Goal: Task Accomplishment & Management: Complete application form

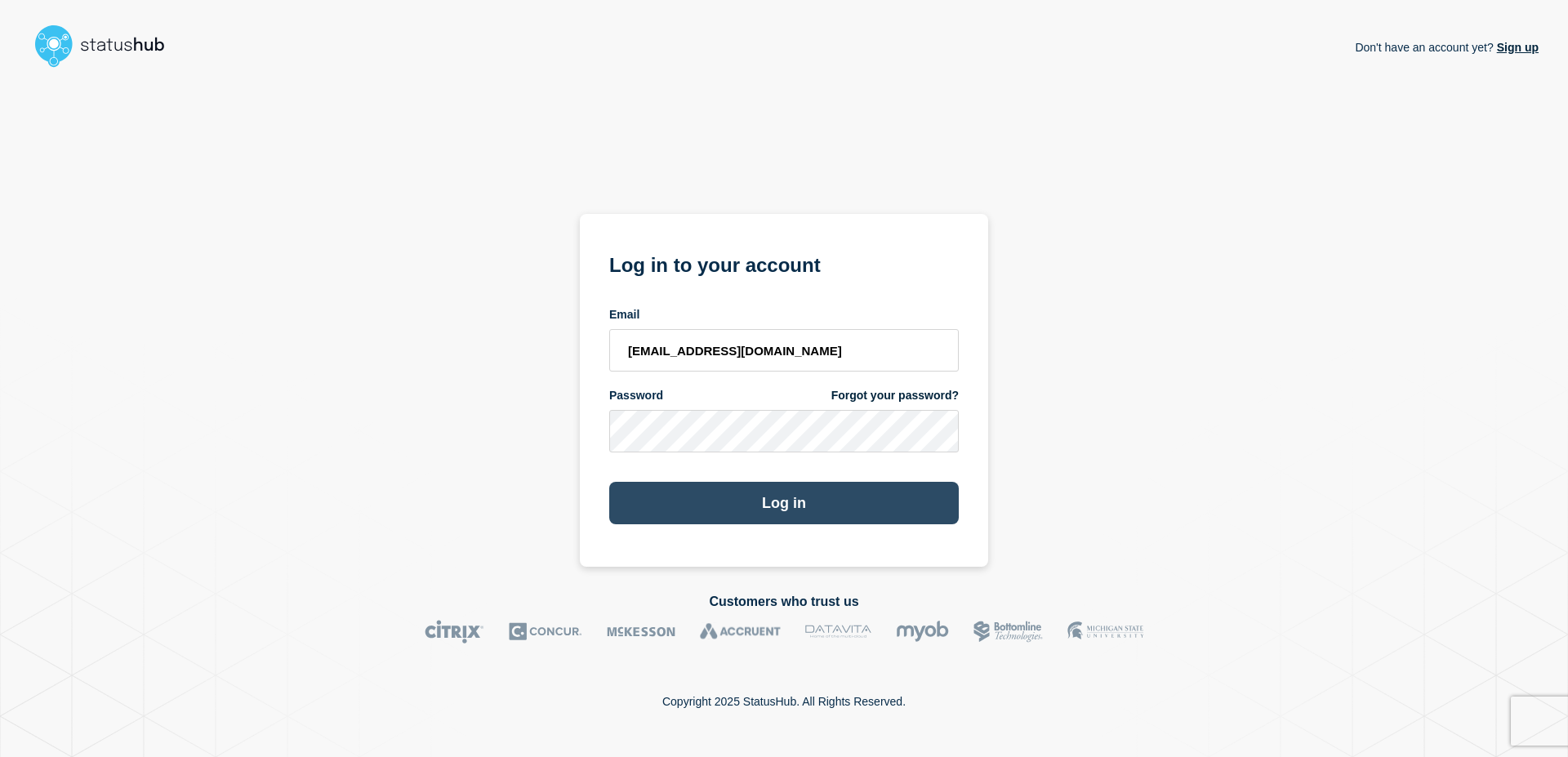
click at [818, 493] on button "Log in" at bounding box center [784, 503] width 350 height 42
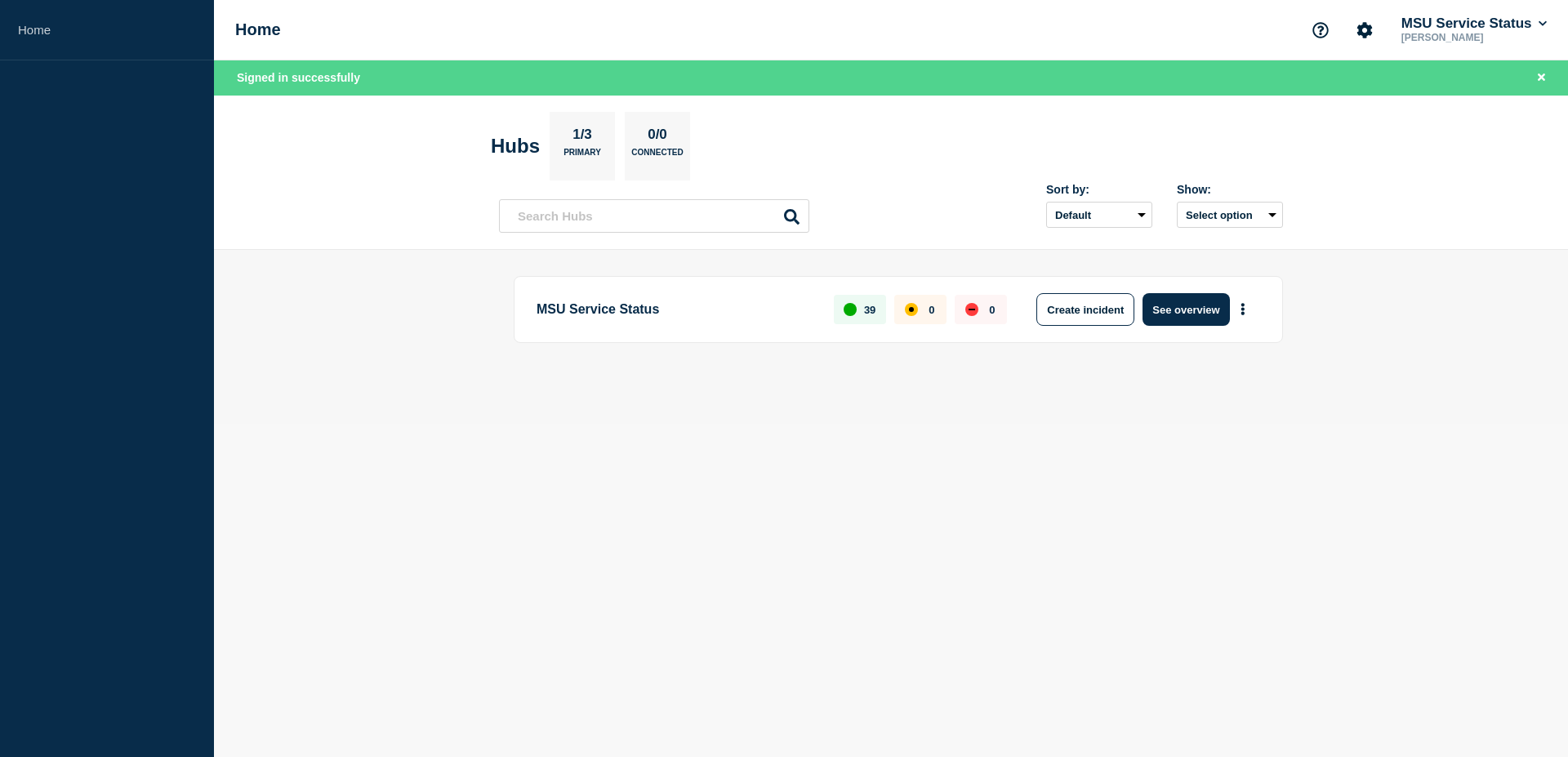
click at [1337, 251] on main "MSU Service Status 39 0 0 Create incident See overview" at bounding box center [892, 336] width 1355 height 174
click at [944, 251] on main "MSU Service Status 39 0 0 Create incident See overview" at bounding box center [892, 336] width 1355 height 174
click at [1207, 318] on button "See overview" at bounding box center [1186, 309] width 86 height 33
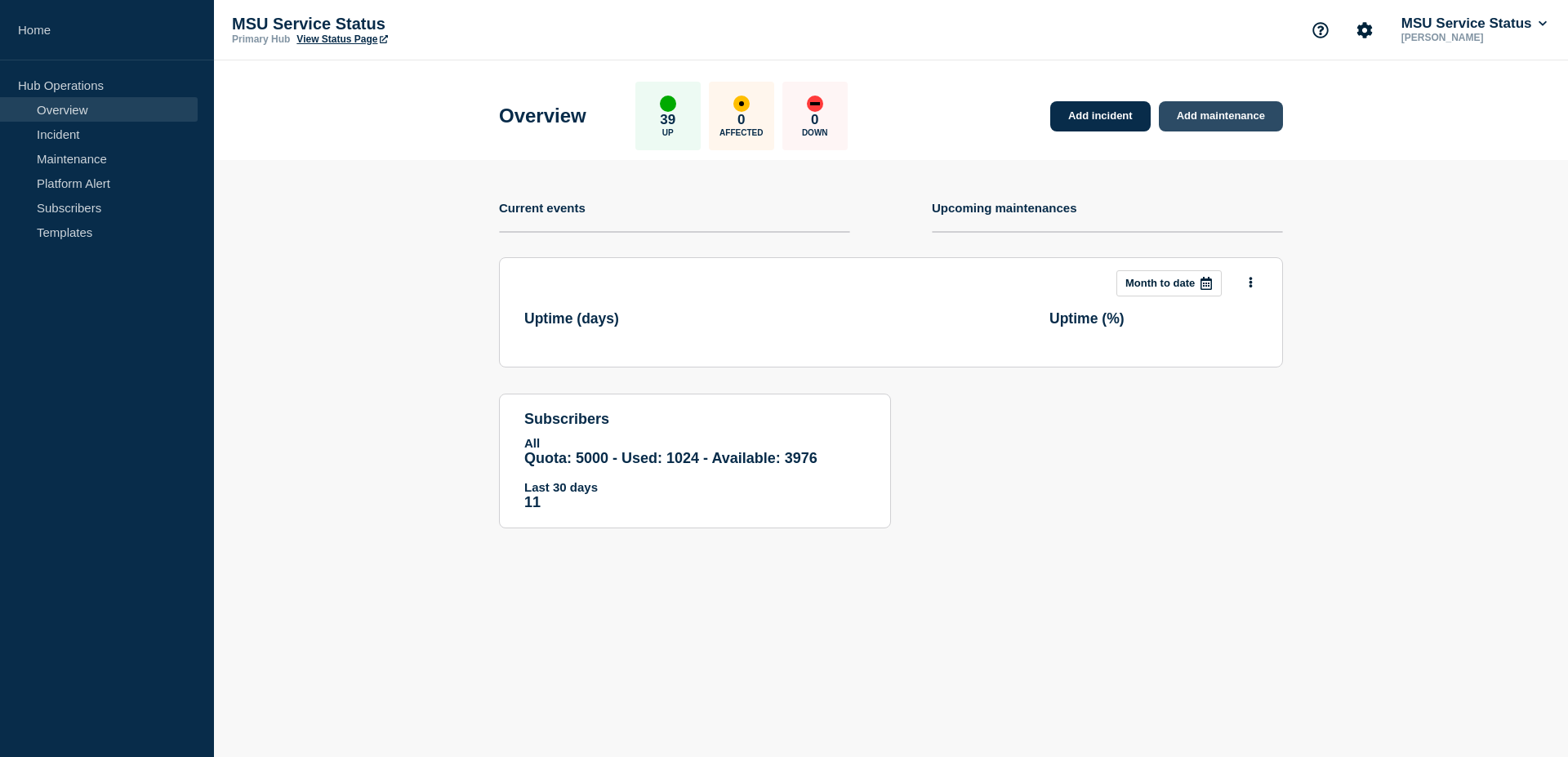
click at [1256, 125] on link "Add maintenance" at bounding box center [1220, 115] width 124 height 30
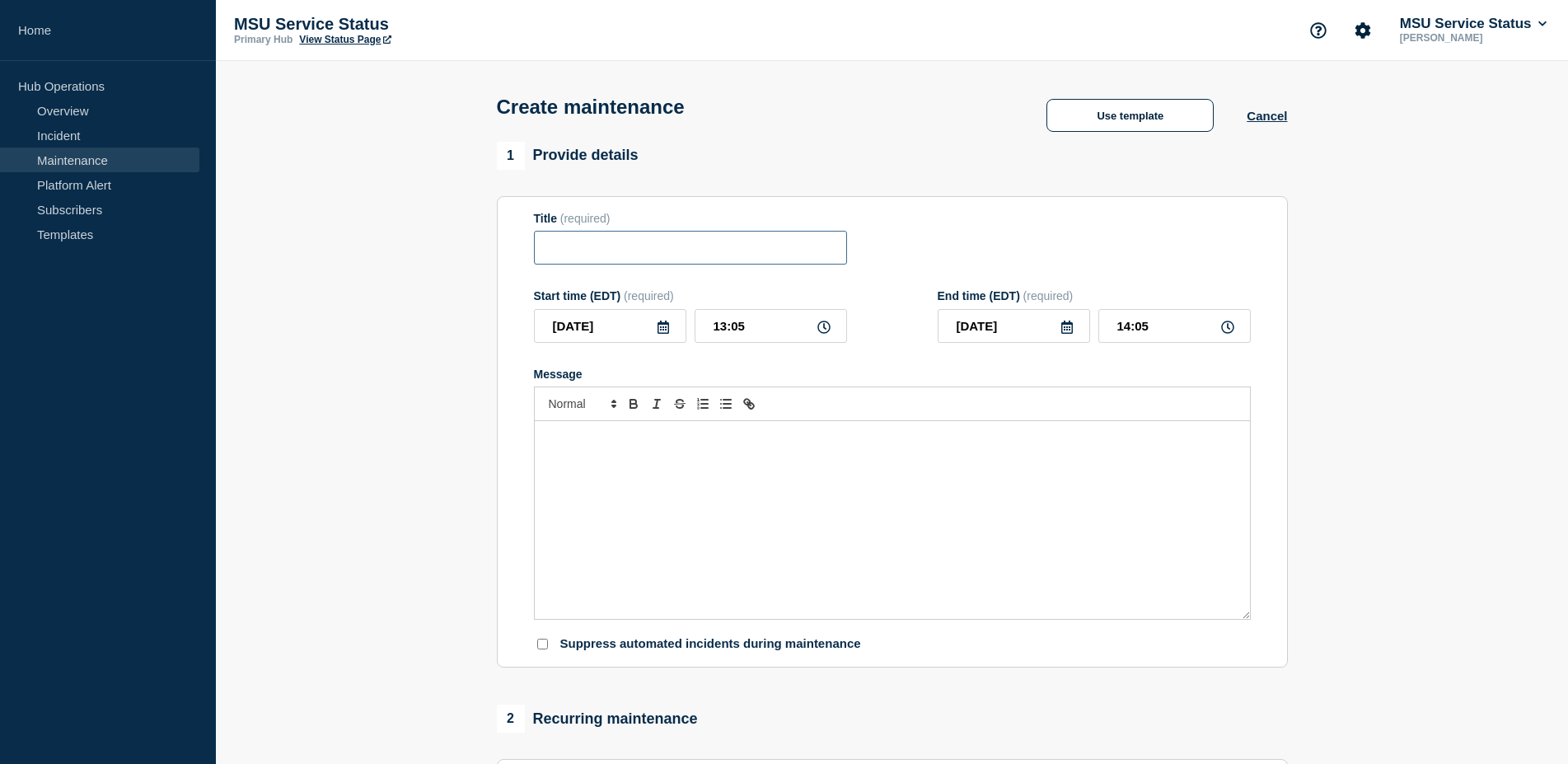
click at [756, 245] on input "Title" at bounding box center [690, 247] width 313 height 34
click at [588, 253] on input "Title" at bounding box center [690, 247] width 313 height 34
paste input "[Maintenance] SIS Campus Solutions Will Be Unavailable During Planned Maintenan…"
type input "[Maintenance] SIS Campus Solutions Will Be Unavailable During Planned Maintenan…"
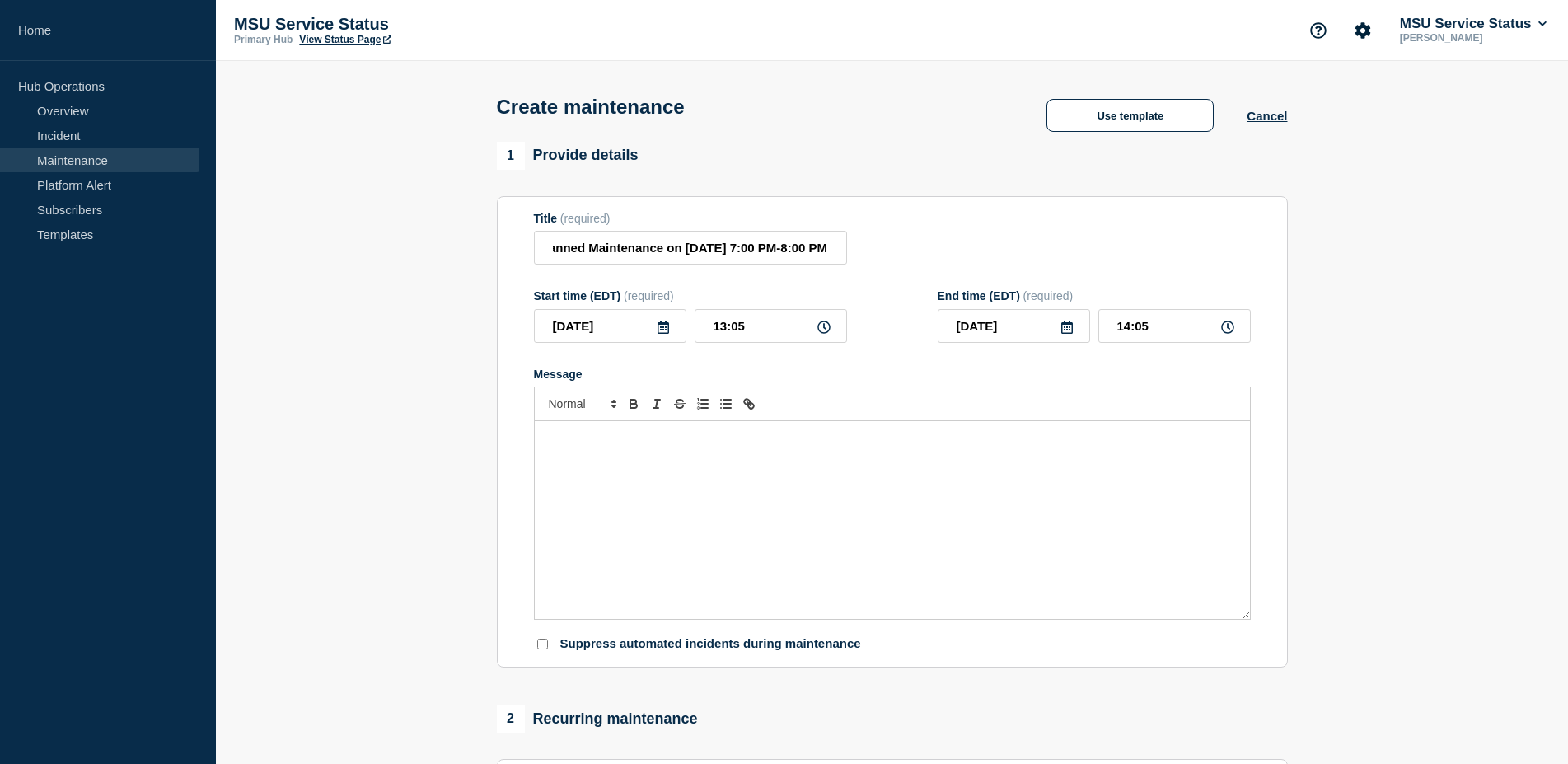
click at [769, 510] on div "Message" at bounding box center [893, 520] width 715 height 198
click at [577, 322] on input "2025-09-09" at bounding box center [610, 326] width 152 height 34
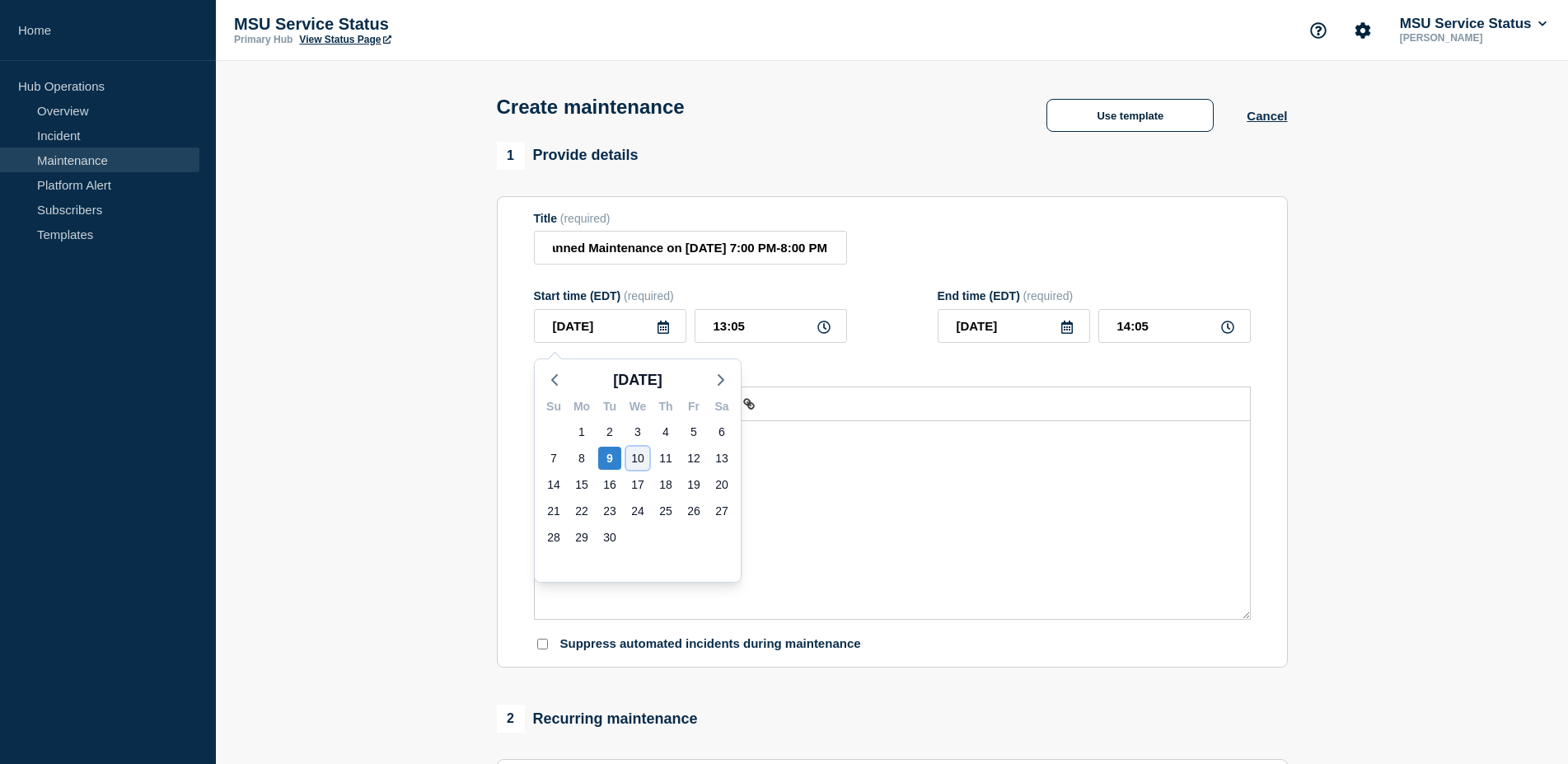
click at [642, 460] on div "10" at bounding box center [638, 459] width 23 height 23
type input "2025-09-10"
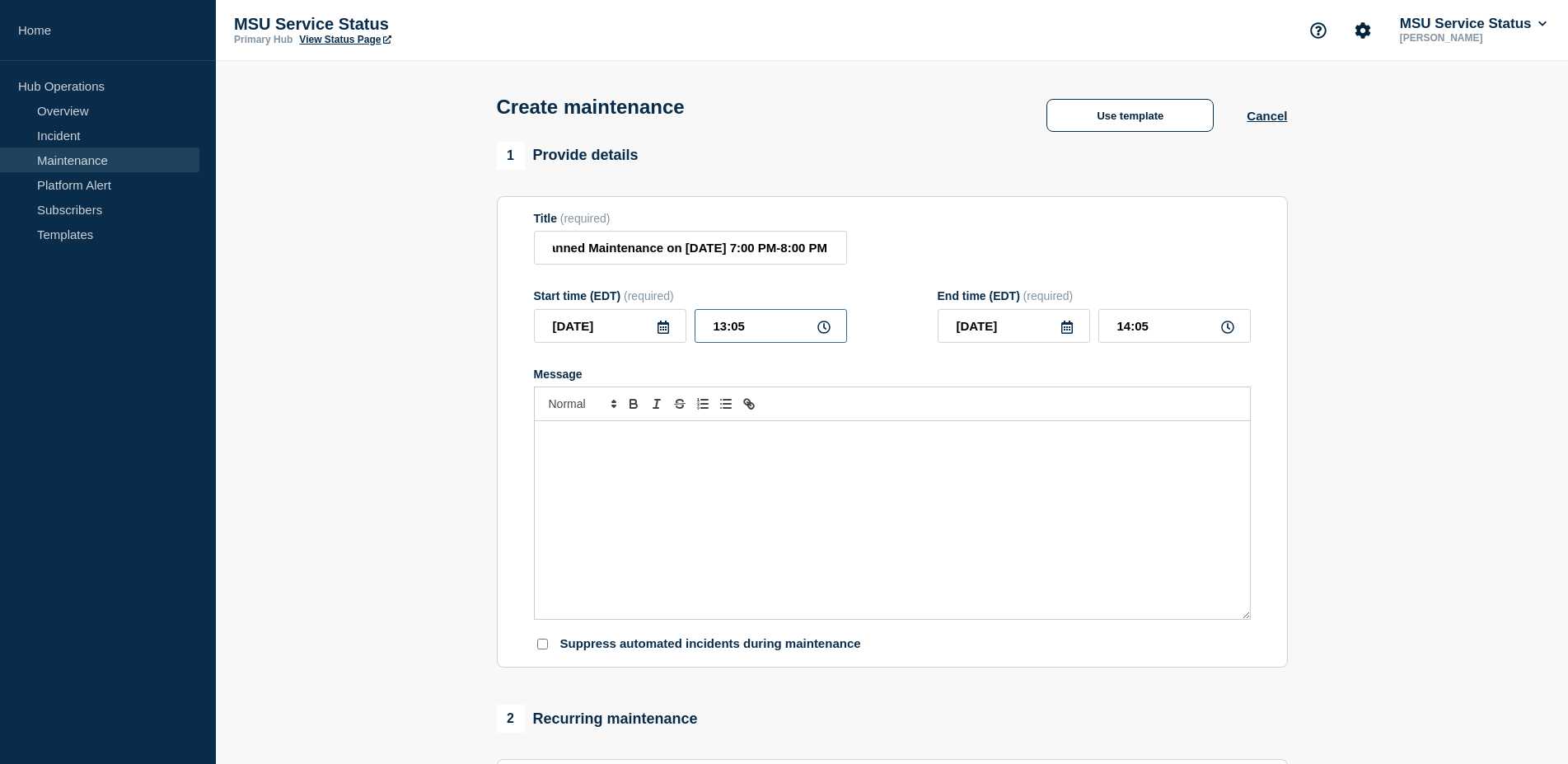
drag, startPoint x: 759, startPoint y: 339, endPoint x: 641, endPoint y: 326, distance: 118.7
click at [695, 328] on input "13:05" at bounding box center [770, 326] width 152 height 34
type input "19:00"
type input "20:00"
click at [932, 541] on div "Message" at bounding box center [893, 520] width 715 height 198
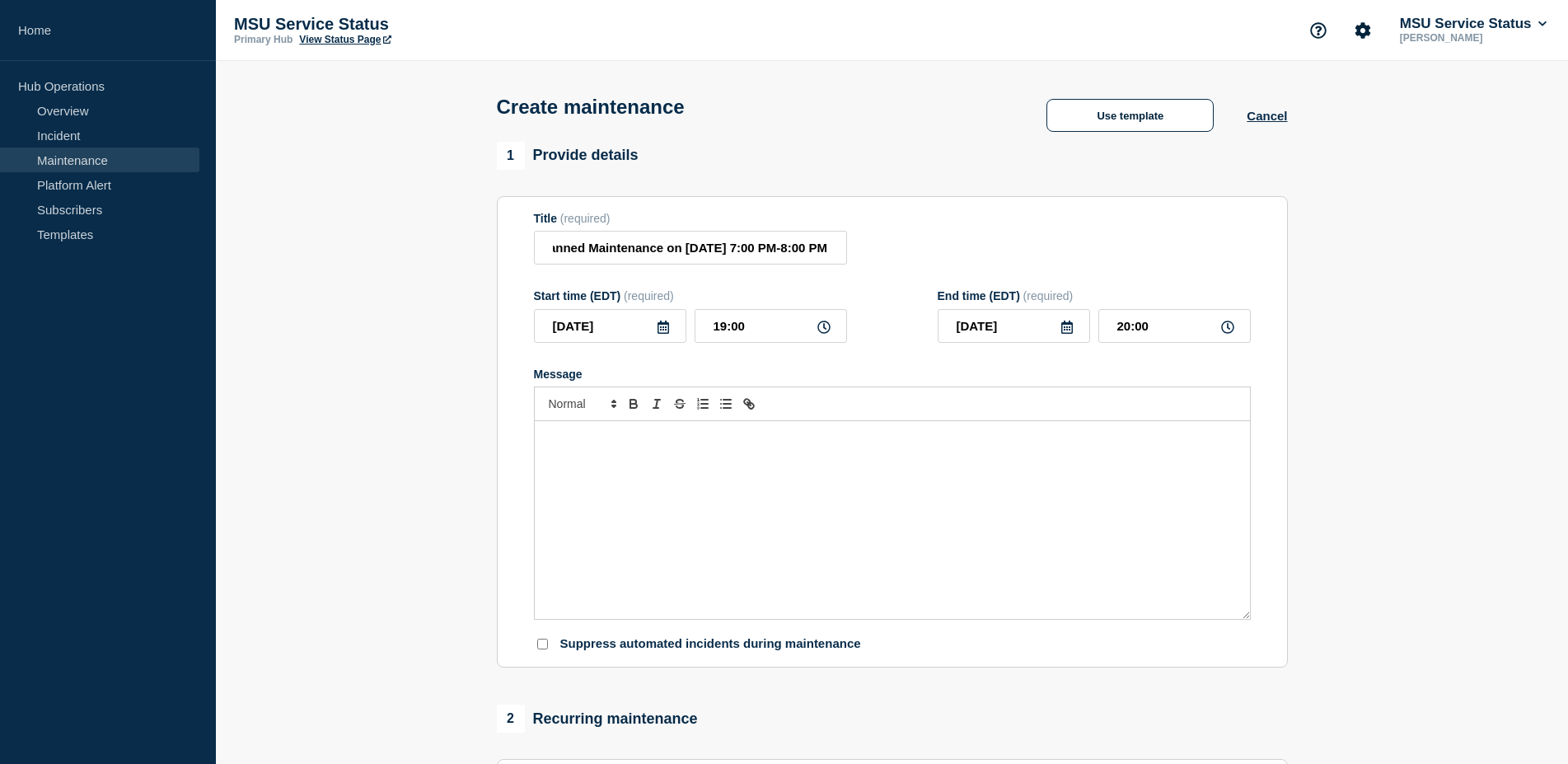
click at [943, 476] on div "Message" at bounding box center [893, 520] width 715 height 198
click at [919, 527] on div "On Wednesday, September 10, 2025 from 7:00 PM to 8:00 PM, SIS Campus Solutions …" at bounding box center [893, 520] width 715 height 198
click at [1194, 463] on div "On Wednesday, September 10, 2025 from 7:00 PM to 8:00 PM, SIS Campus Solutions …" at bounding box center [893, 520] width 715 height 198
click at [1219, 456] on div "On Wednesday, September 10, 2025 from 7:00 PM to 8:00 PM, SIS Campus Solutions …" at bounding box center [893, 520] width 715 height 198
click at [846, 511] on div "On Wednesday, September 10, 2025 from 7:00 PM to 8:00 PM, SIS Campus Solutions …" at bounding box center [893, 520] width 715 height 198
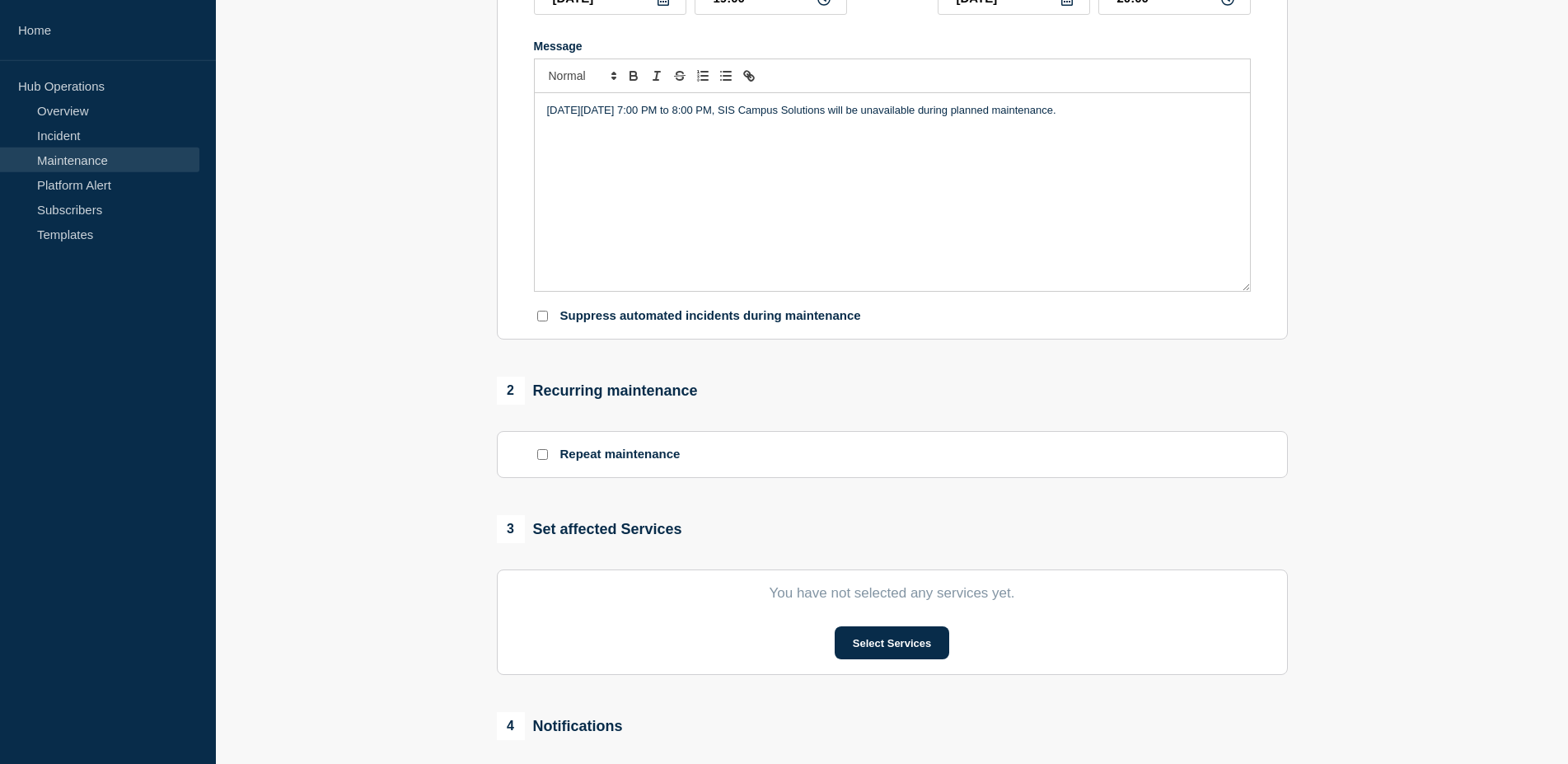
scroll to position [421, 0]
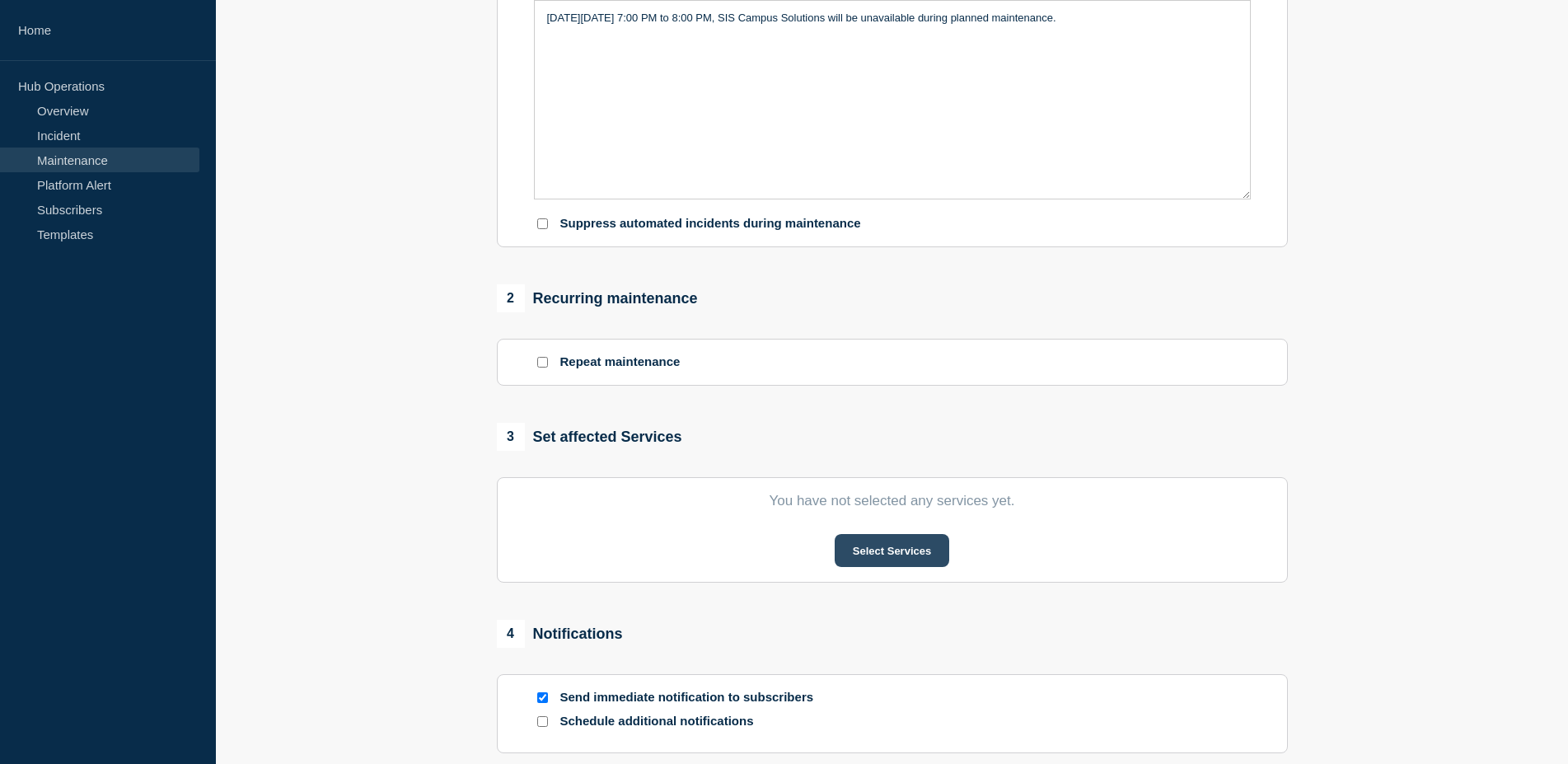
click at [862, 557] on button "Select Services" at bounding box center [892, 551] width 114 height 33
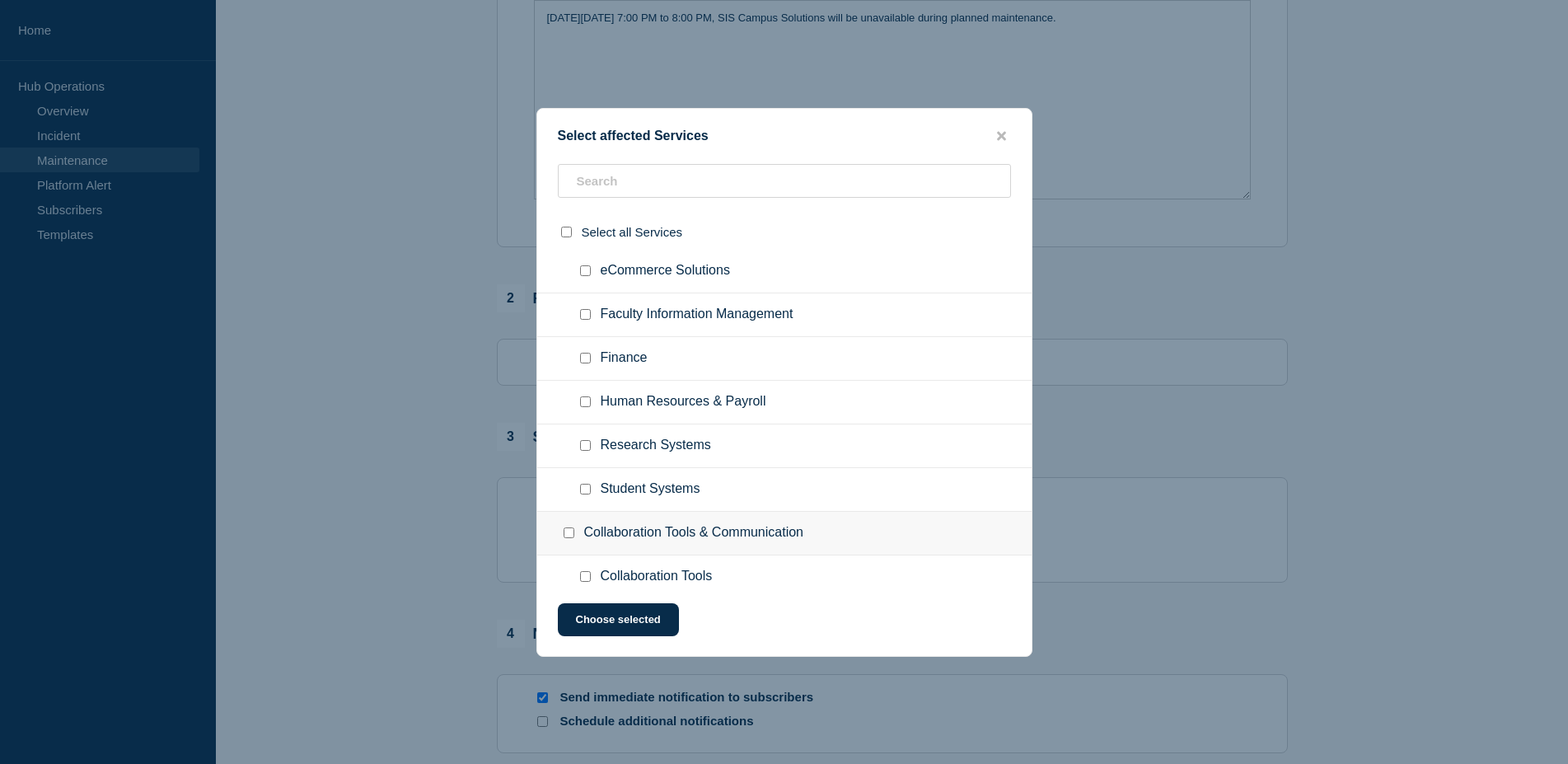
scroll to position [336, 0]
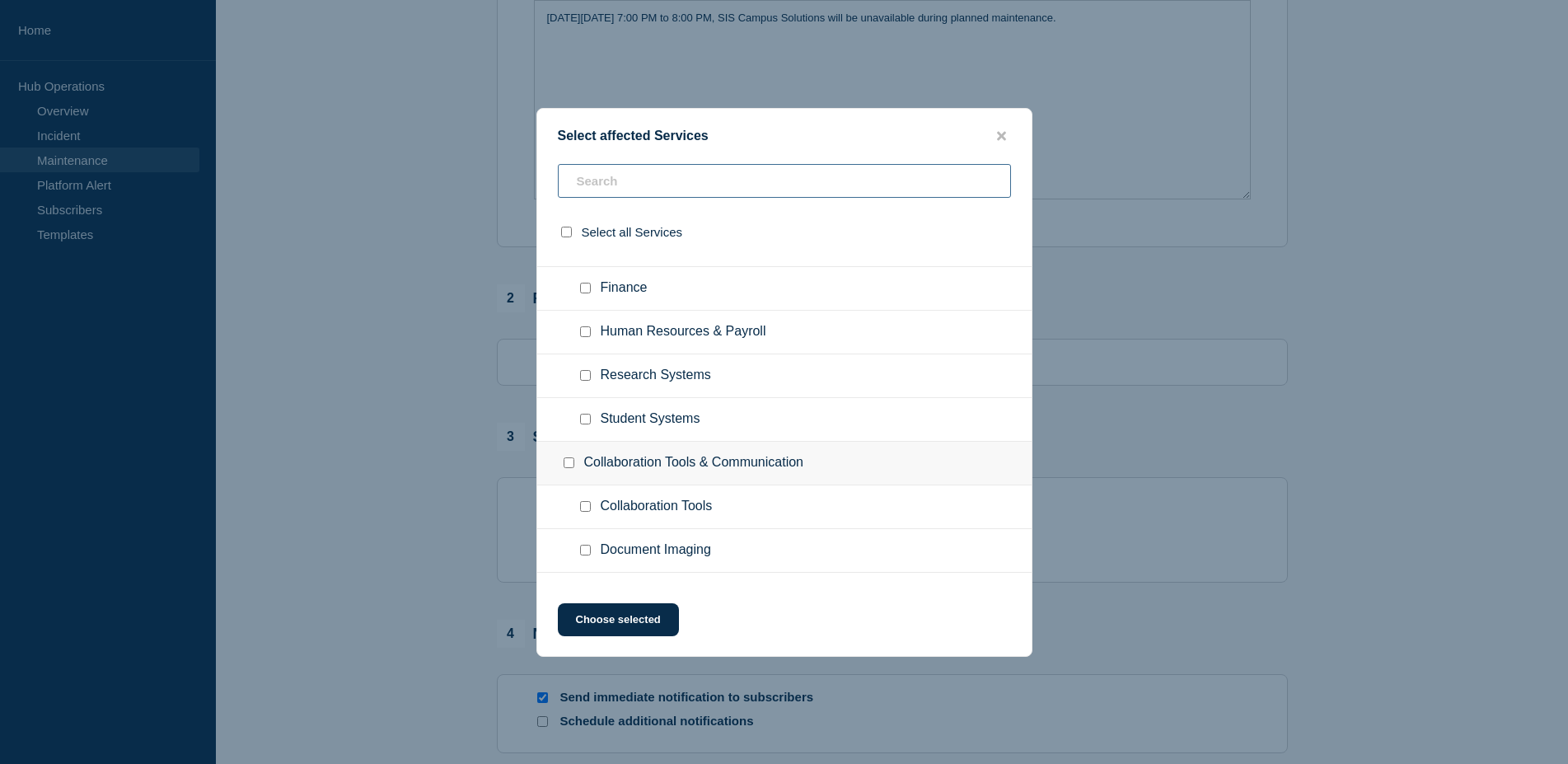
click at [746, 190] on input "text" at bounding box center [785, 180] width 454 height 34
click at [813, 166] on input "text" at bounding box center [785, 180] width 454 height 34
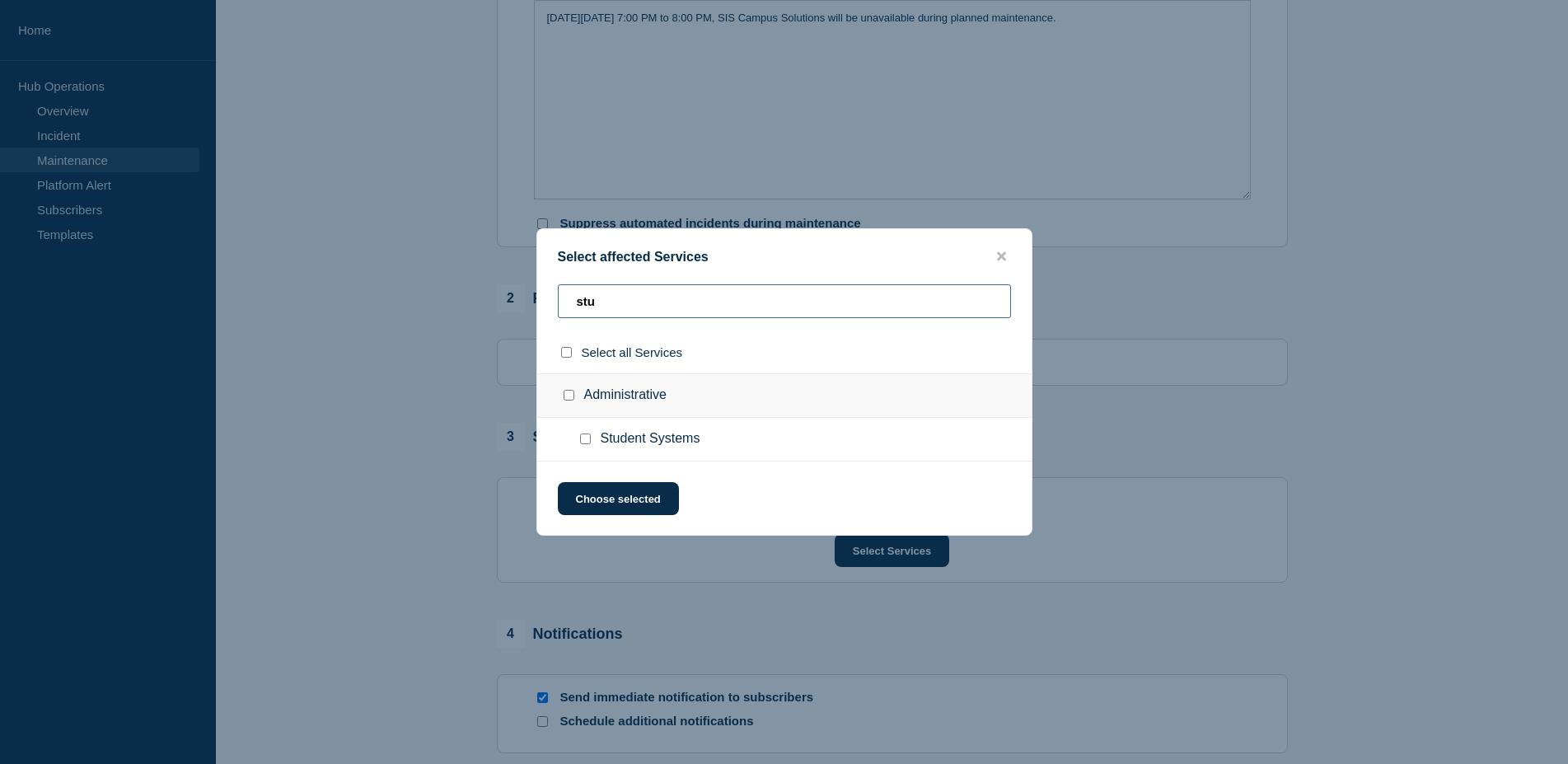
scroll to position [0, 0]
type input "student"
click at [587, 444] on input "Student Systems checkbox" at bounding box center [585, 438] width 11 height 11
checkbox input "true"
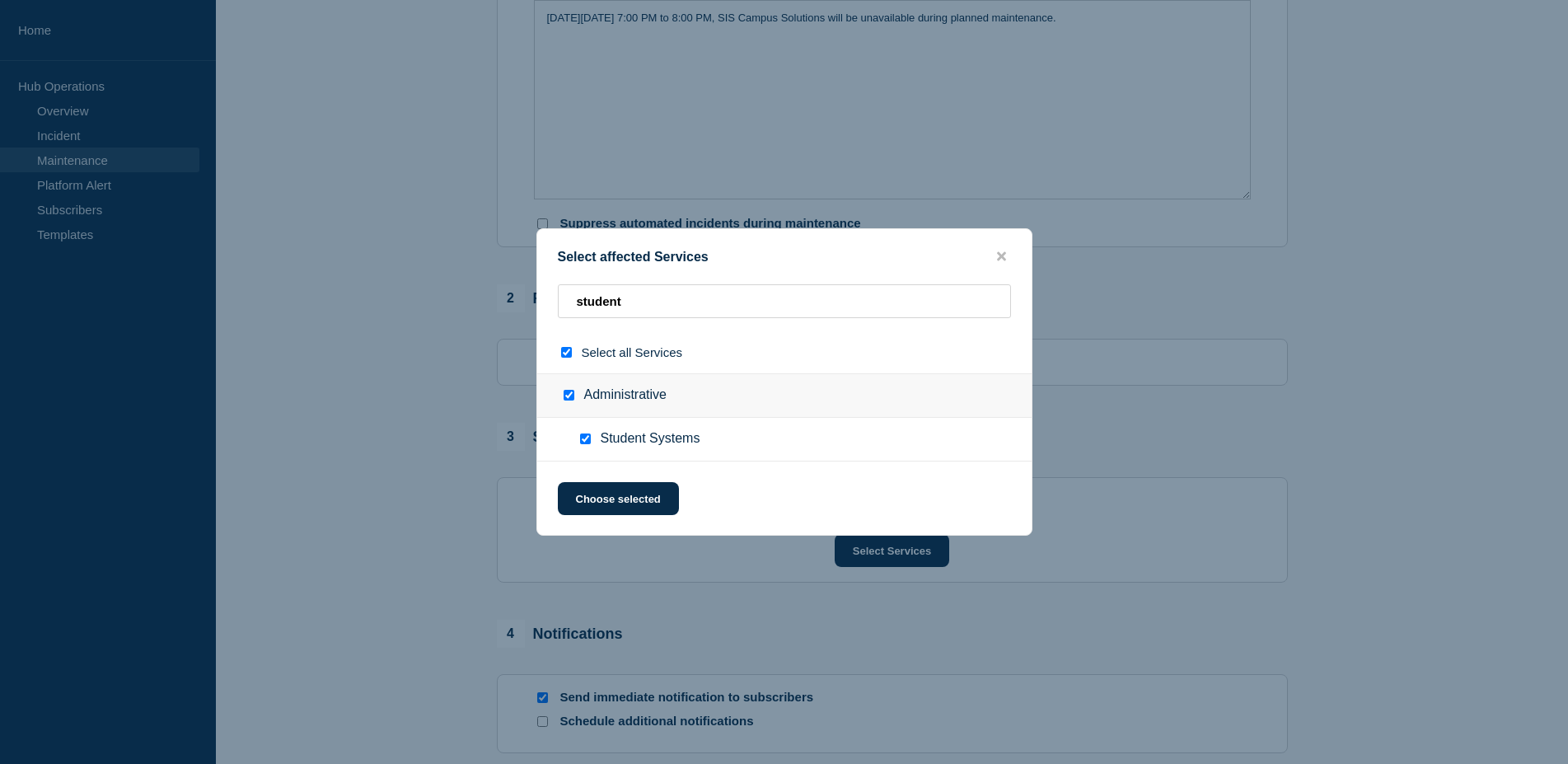
checkbox input "true"
click at [601, 498] on button "Choose selected" at bounding box center [618, 498] width 121 height 33
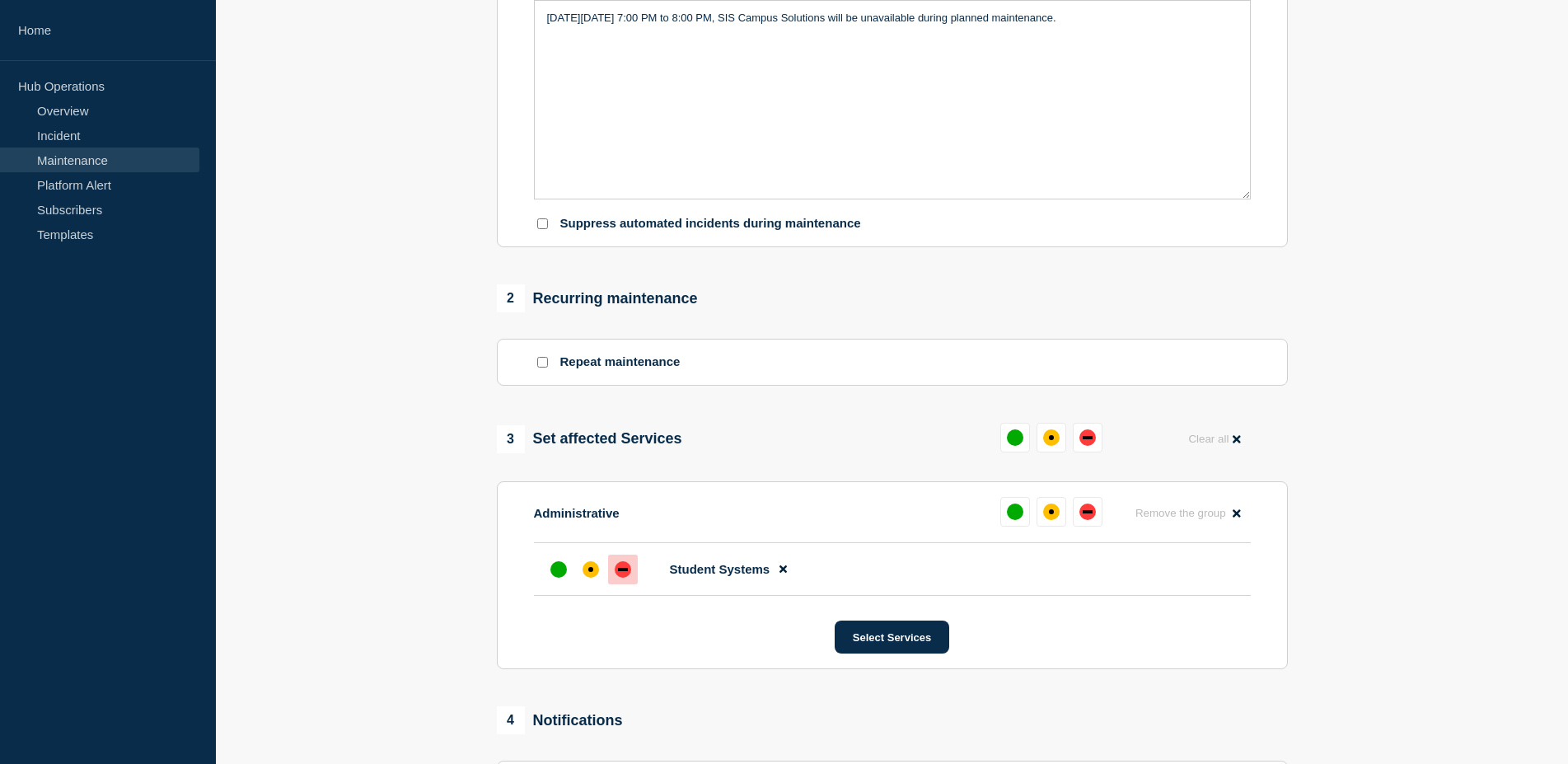
click at [626, 571] on div "down" at bounding box center [623, 569] width 10 height 3
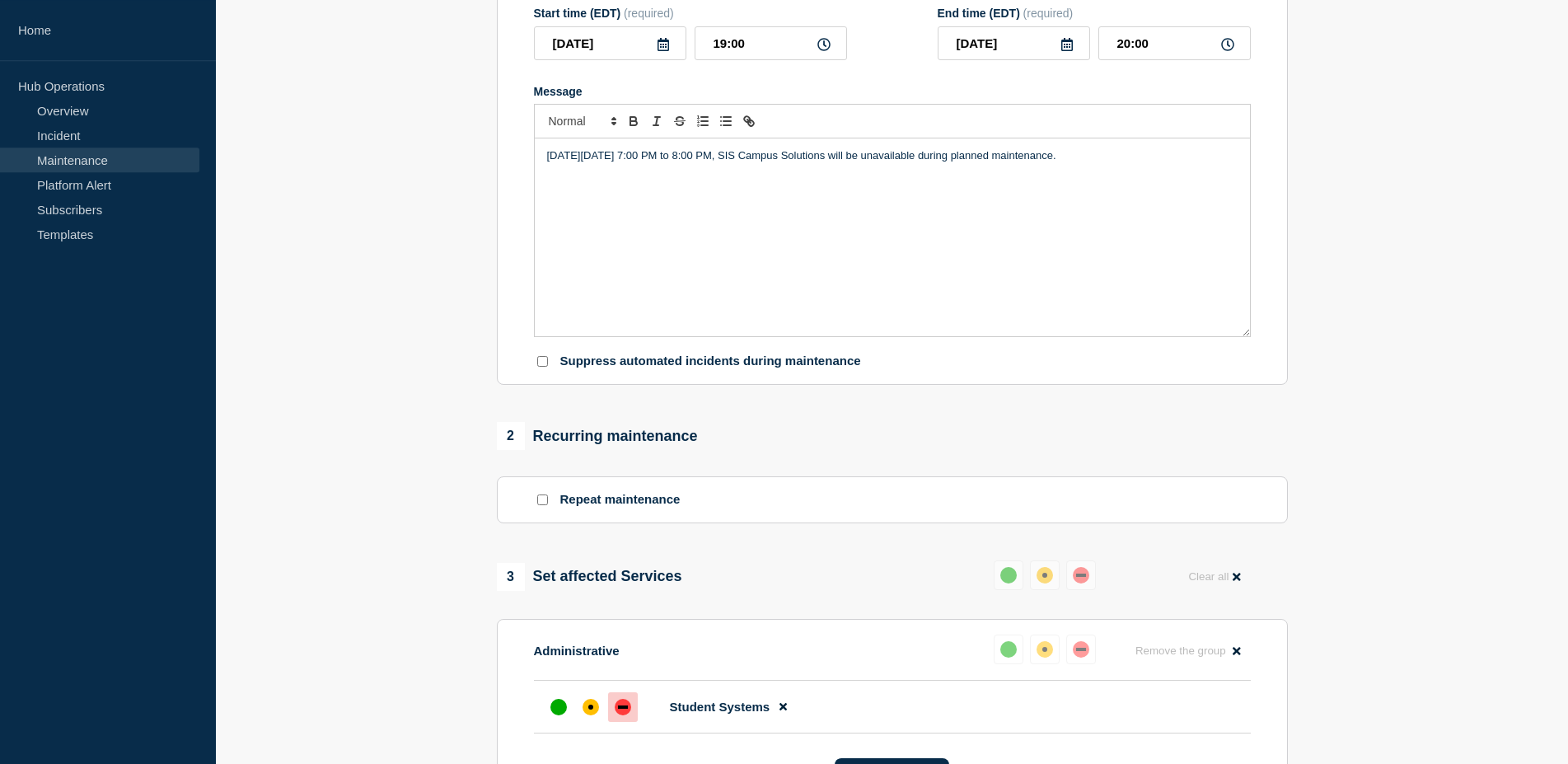
scroll to position [168, 0]
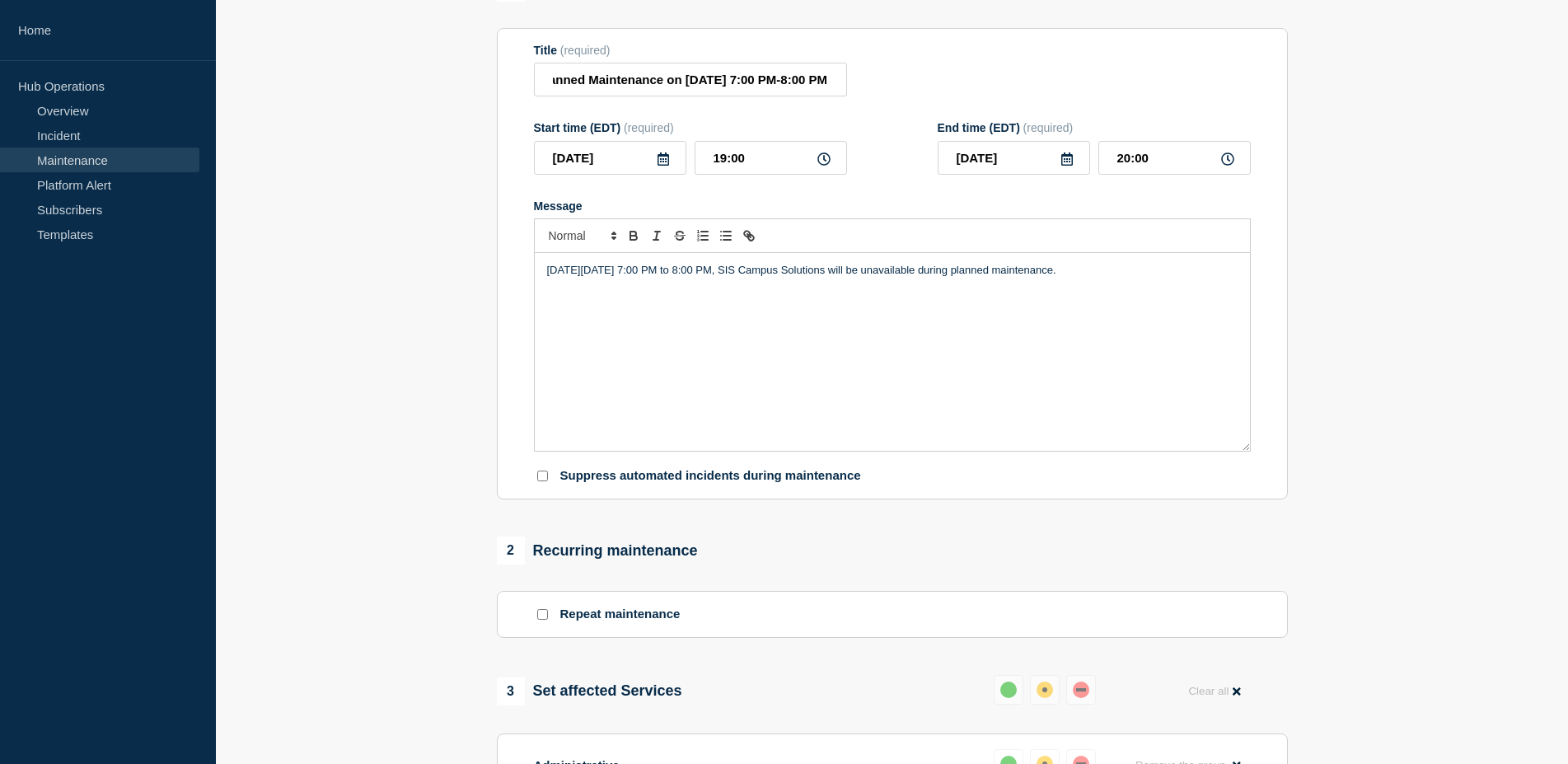
click at [1204, 271] on div "On Wednesday, September 10, 2025 from 7:00 PM to 8:00 PM, SIS Campus Solutions …" at bounding box center [893, 352] width 715 height 198
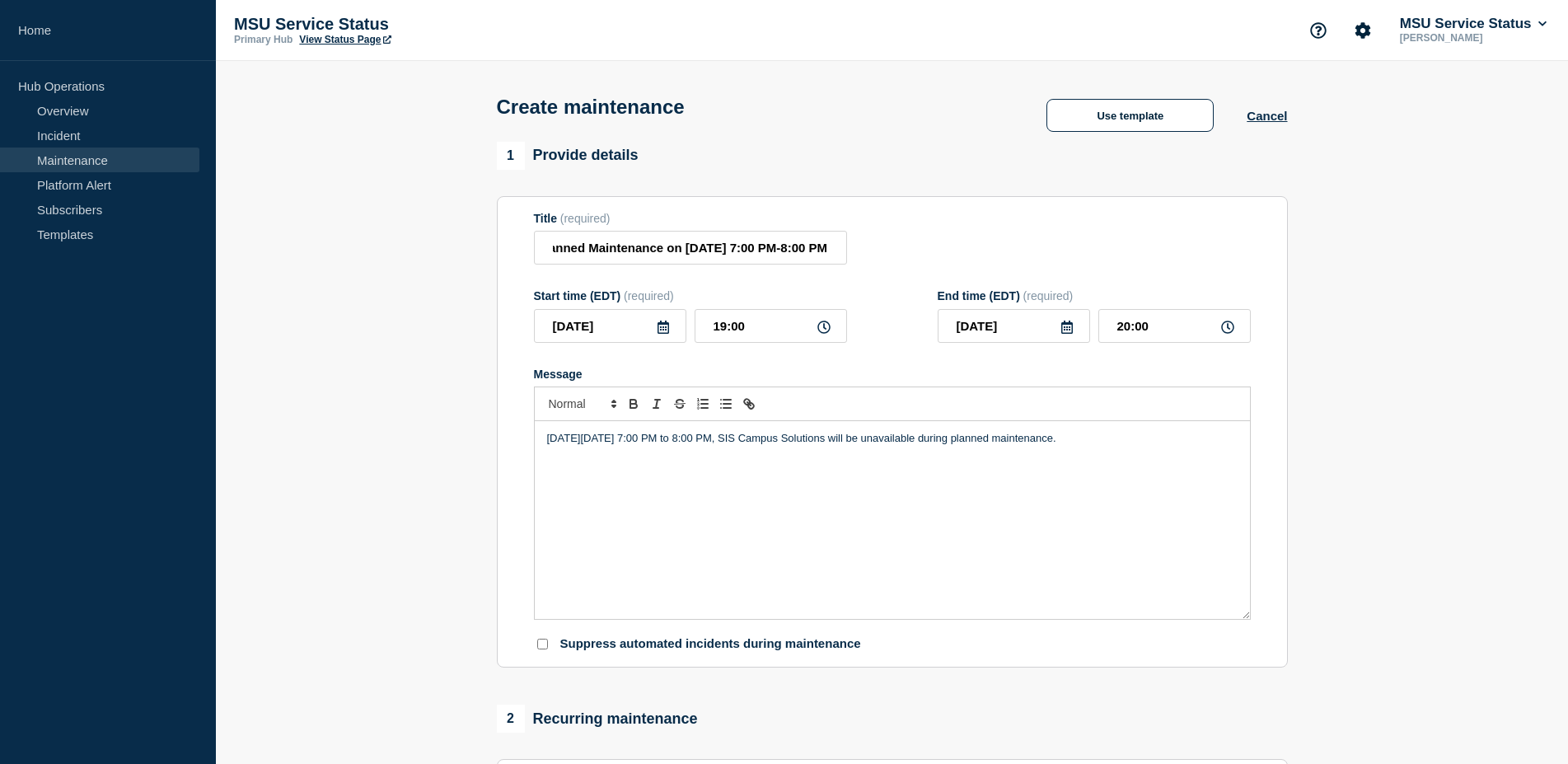
click at [1218, 446] on p "On Wednesday, September 10, 2025 from 7:00 PM to 8:00 PM, SIS Campus Solutions …" at bounding box center [893, 438] width 690 height 15
click at [800, 250] on input "[Maintenance] SIS Campus Solutions Will Be Unavailable During Planned Maintenan…" at bounding box center [690, 247] width 313 height 34
drag, startPoint x: 826, startPoint y: 256, endPoint x: 329, endPoint y: 252, distance: 497.0
click at [534, 252] on input "[Maintenance] SIS Campus Solutions Will Be Unavailable During Planned Maintenan…" at bounding box center [690, 247] width 313 height 34
click at [721, 255] on input "[Maintenance] SIS Campus Solutions Will Be Unavailable During Planned Maintenan…" at bounding box center [690, 247] width 313 height 34
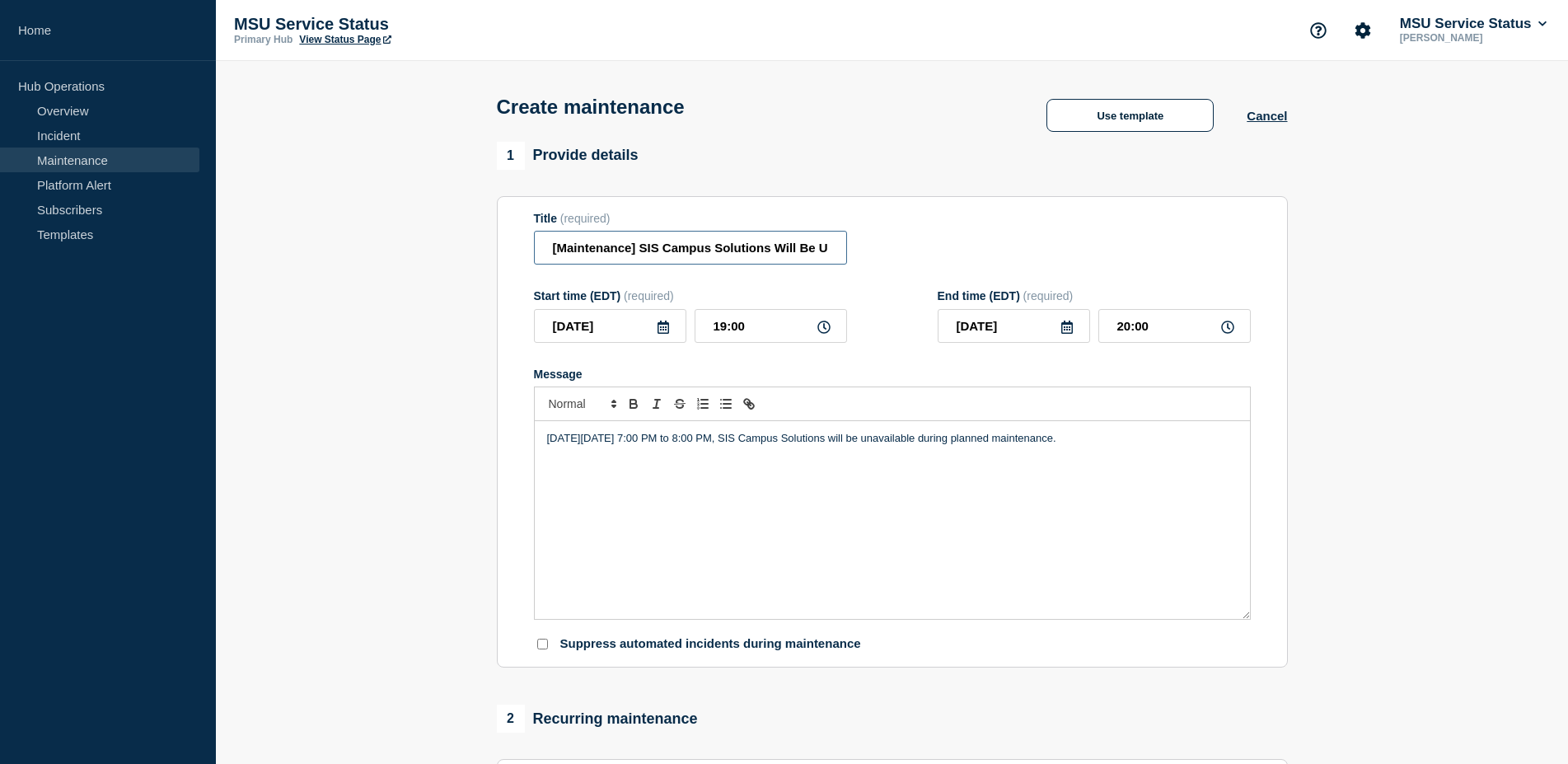
scroll to position [0, 410]
drag, startPoint x: 690, startPoint y: 259, endPoint x: 1420, endPoint y: 250, distance: 730.1
click at [847, 250] on input "[Maintenance] SIS Campus Solutions Will Be Unavailable During Planned Maintenan…" at bounding box center [690, 247] width 313 height 34
click at [989, 246] on div "Title (required) [Maintenance] SIS Campus Solutions Will Be Unavailable During …" at bounding box center [893, 239] width 717 height 53
click at [954, 258] on div "Title (required) [Maintenance] SIS Campus Solutions Will Be Unavailable During …" at bounding box center [893, 239] width 717 height 53
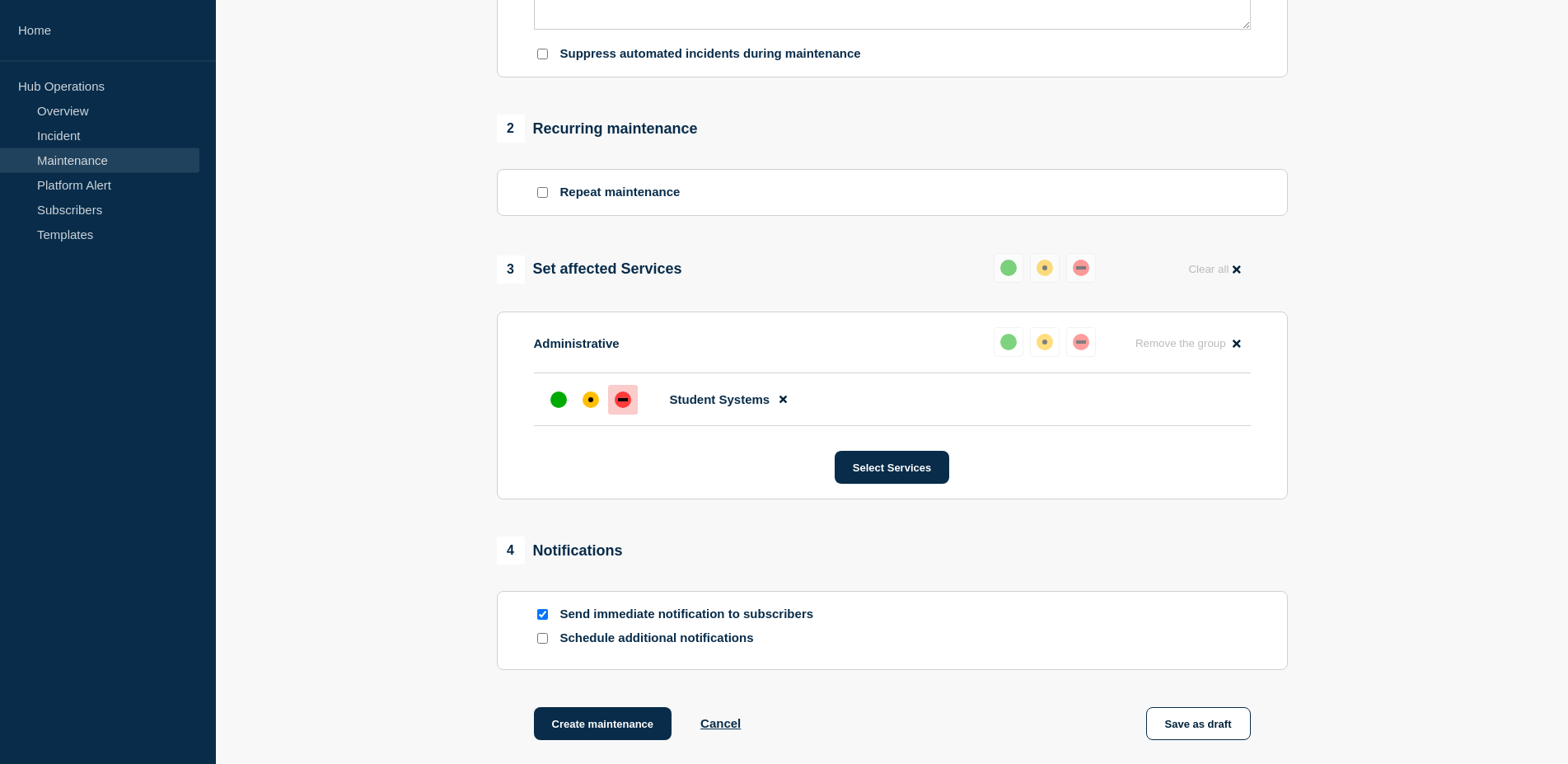
scroll to position [770, 0]
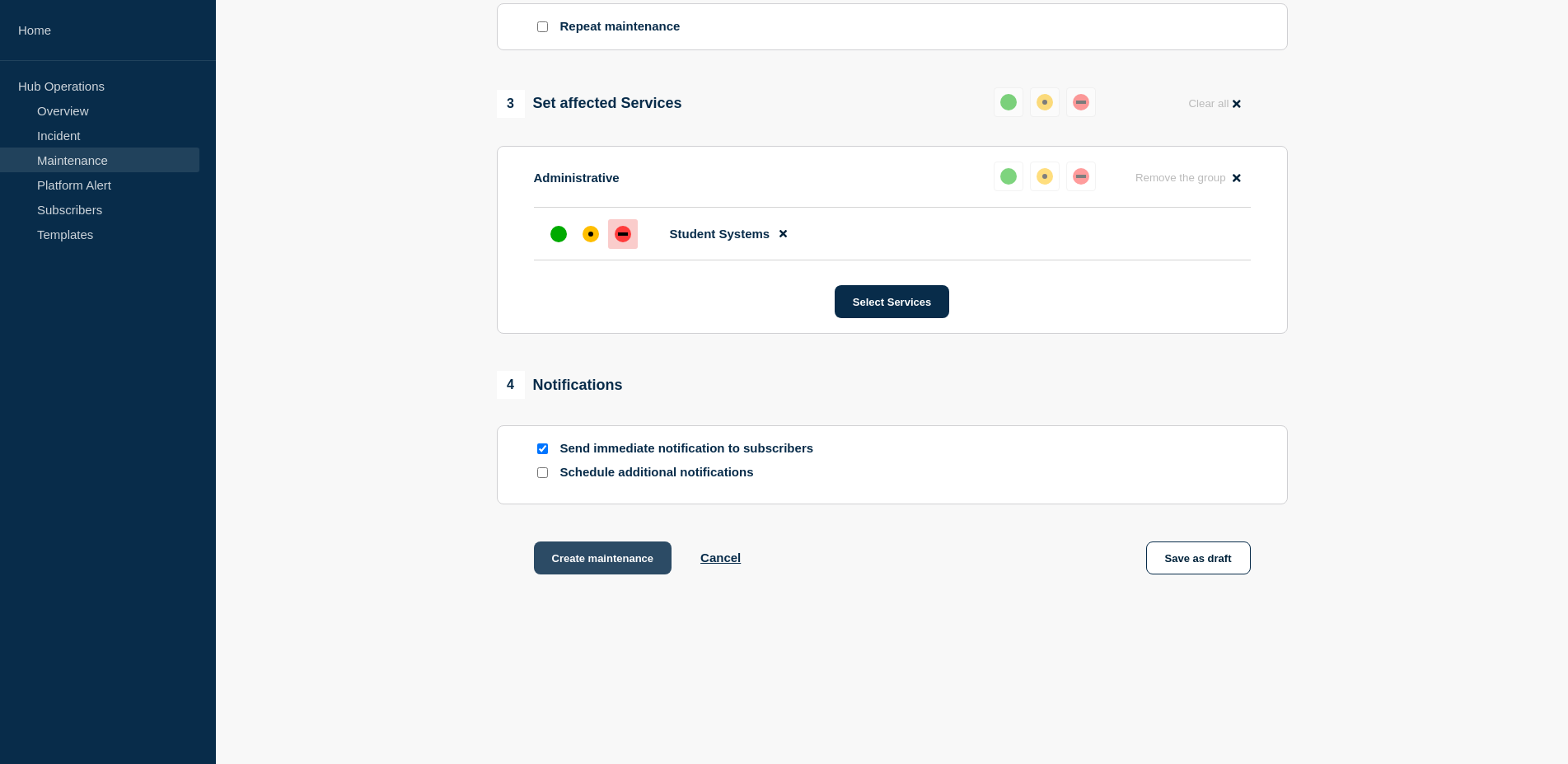
click at [628, 555] on button "Create maintenance" at bounding box center [603, 558] width 139 height 33
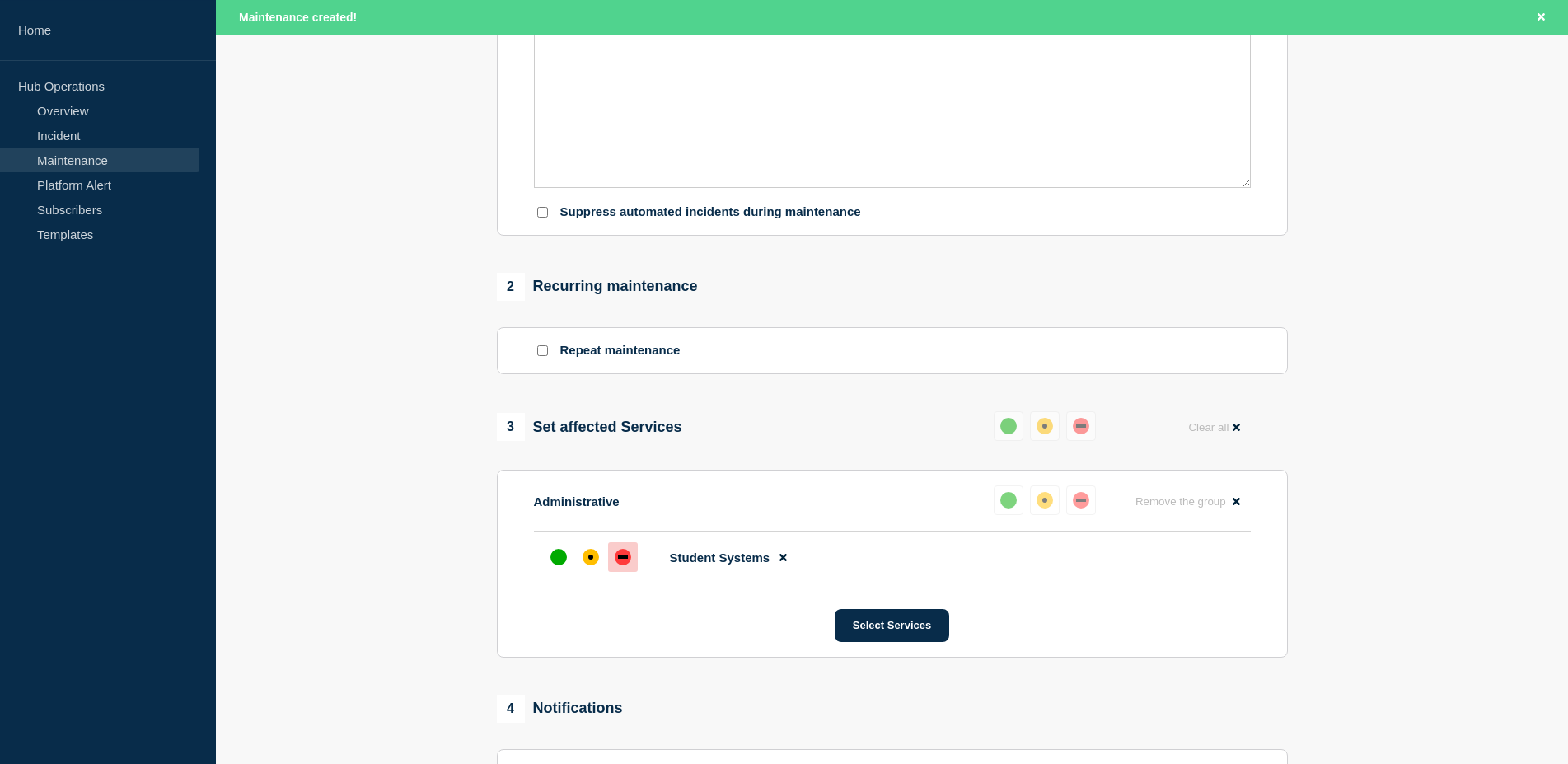
scroll to position [132, 0]
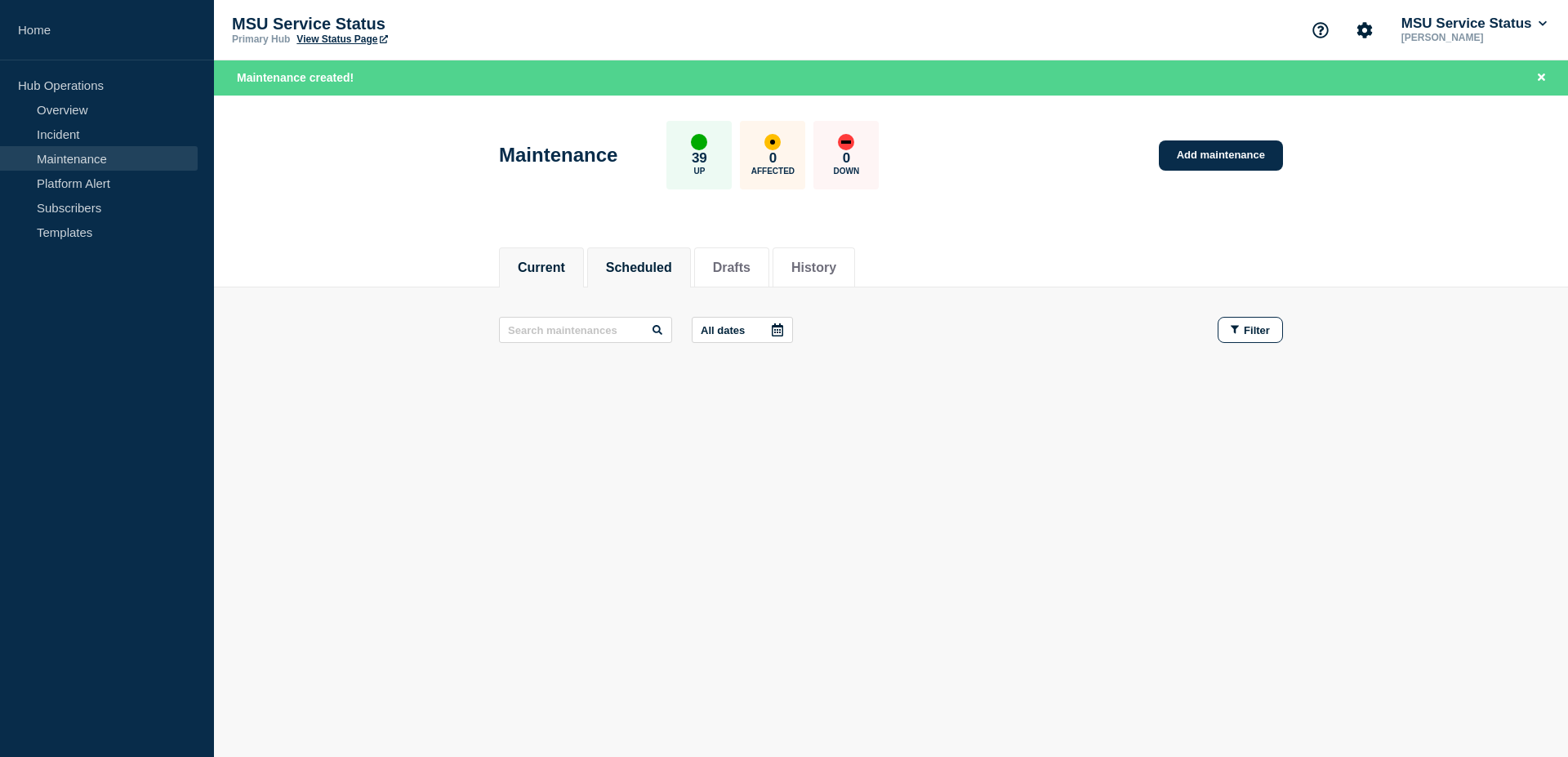
click at [657, 272] on button "Scheduled" at bounding box center [639, 267] width 66 height 14
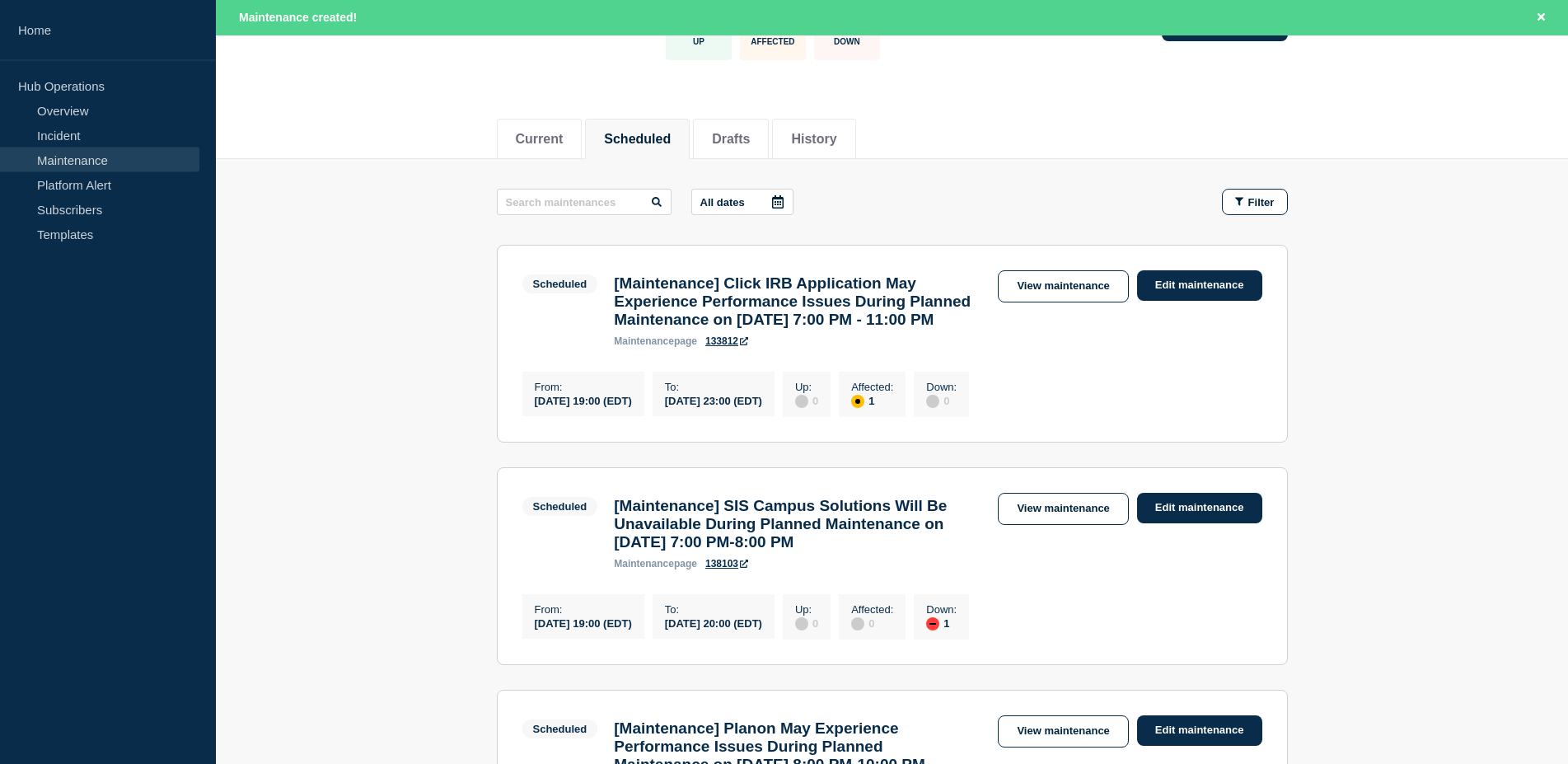
scroll to position [336, 0]
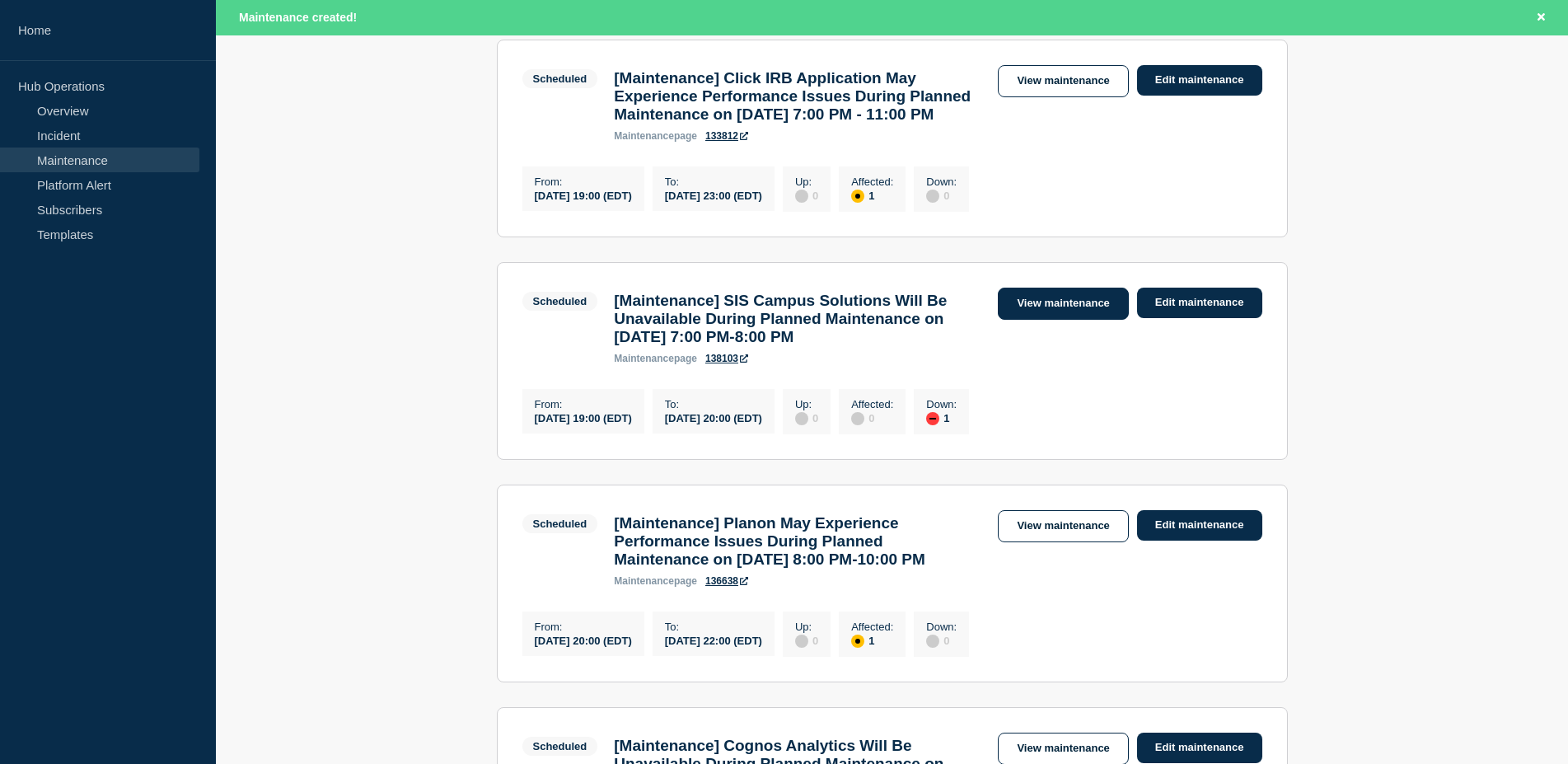
click at [1052, 320] on link "View maintenance" at bounding box center [1063, 303] width 130 height 32
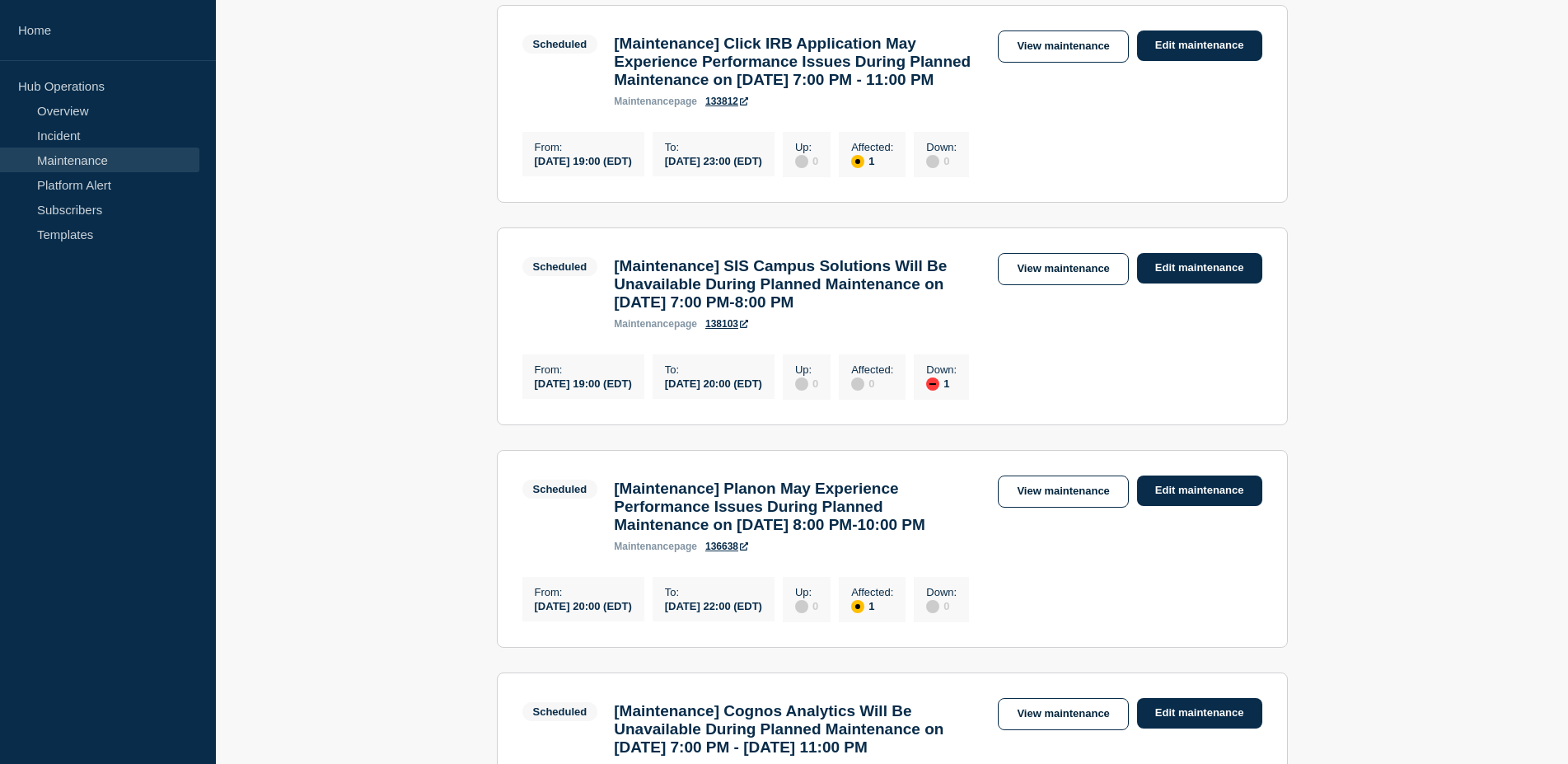
scroll to position [301, 0]
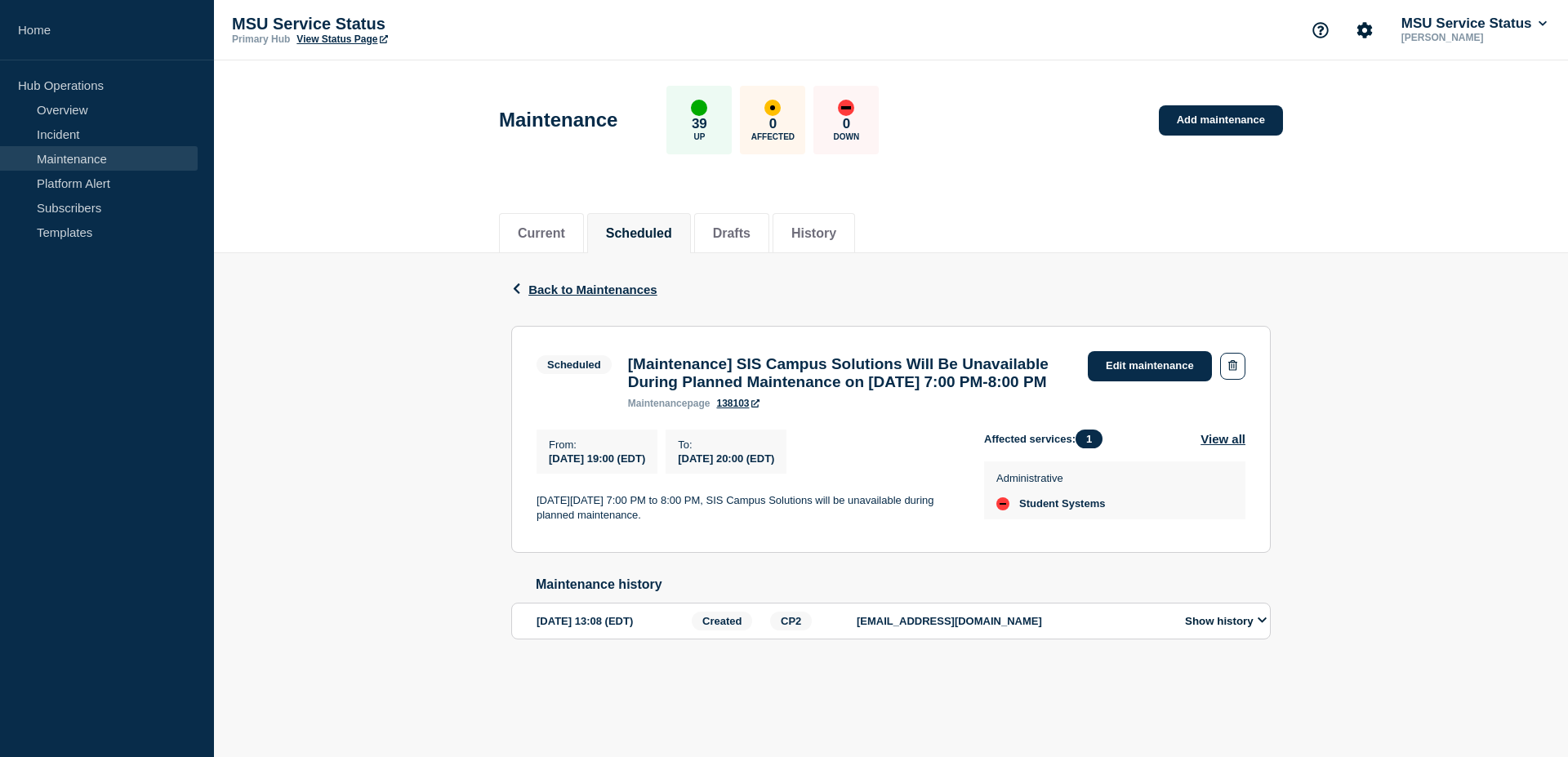
click at [747, 409] on link "138103" at bounding box center [738, 403] width 42 height 12
